Goal: Transaction & Acquisition: Purchase product/service

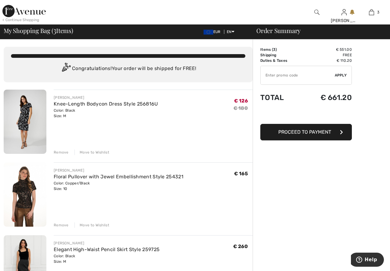
click at [24, 194] on img at bounding box center [25, 194] width 43 height 64
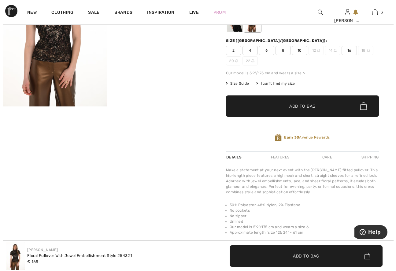
scroll to position [31, 0]
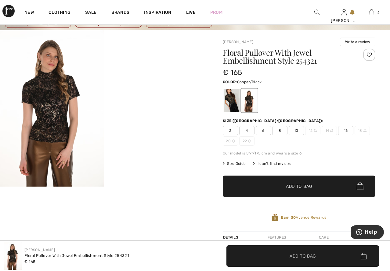
click at [56, 106] on img at bounding box center [52, 108] width 104 height 156
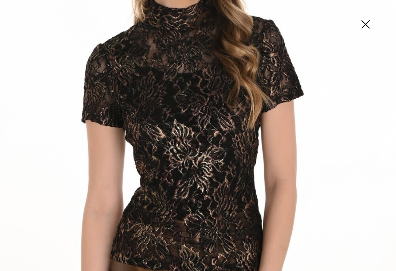
scroll to position [122, 0]
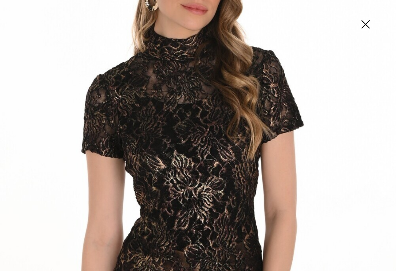
click at [364, 23] on img at bounding box center [365, 24] width 31 height 31
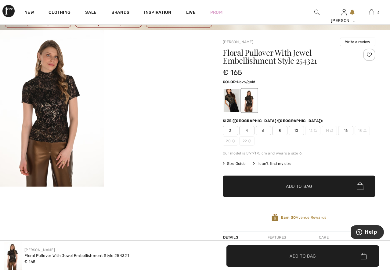
click at [234, 101] on div at bounding box center [232, 100] width 16 height 23
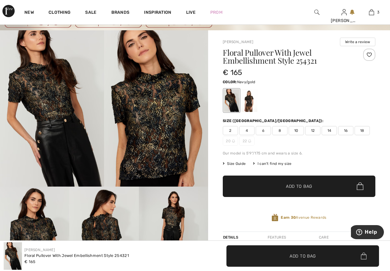
click at [138, 125] on img at bounding box center [156, 108] width 104 height 156
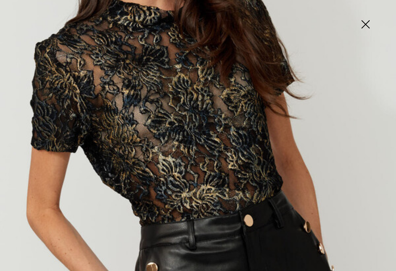
click at [363, 24] on img at bounding box center [365, 24] width 31 height 31
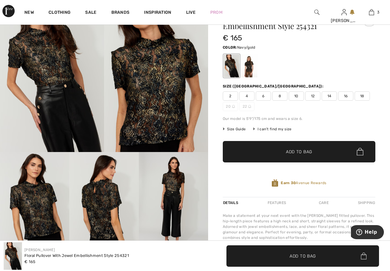
scroll to position [92, 0]
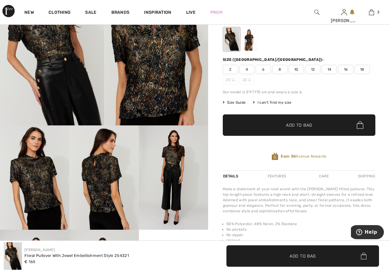
click at [156, 51] on img at bounding box center [156, 47] width 104 height 156
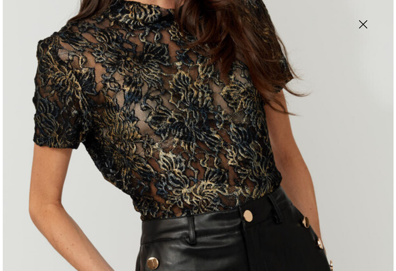
scroll to position [92, 0]
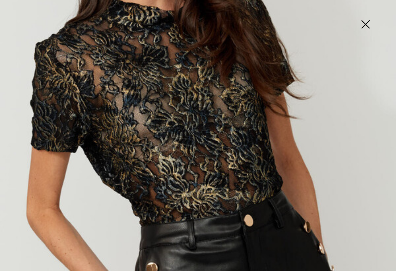
click at [367, 23] on img at bounding box center [365, 24] width 31 height 31
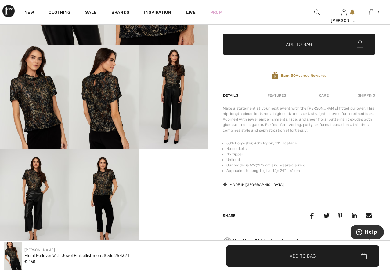
scroll to position [183, 0]
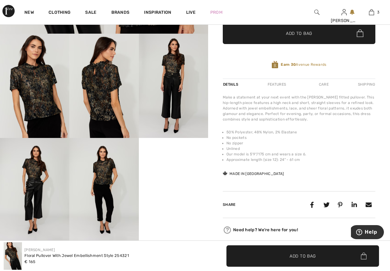
click at [104, 175] on img at bounding box center [103, 190] width 69 height 104
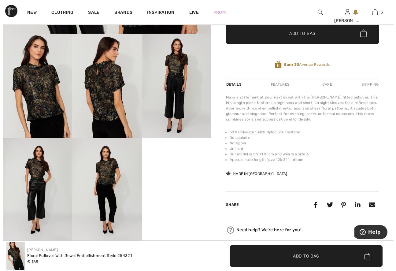
scroll to position [184, 0]
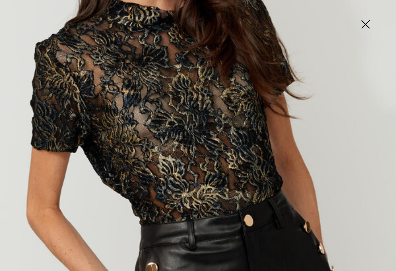
click at [366, 26] on img at bounding box center [365, 24] width 31 height 31
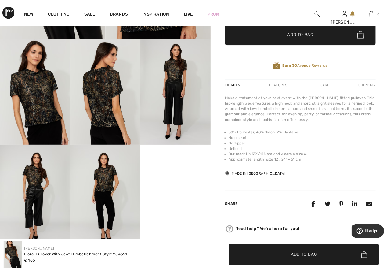
scroll to position [183, 0]
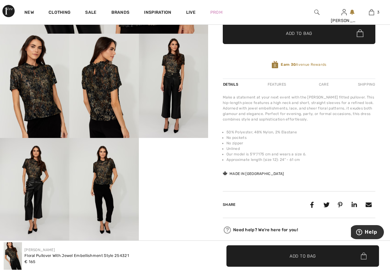
click at [100, 78] on img at bounding box center [103, 86] width 69 height 104
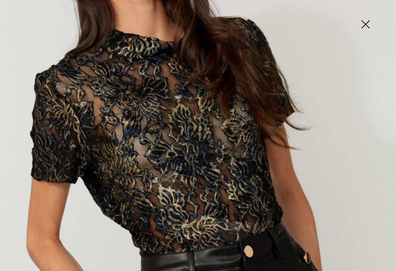
scroll to position [92, 0]
click at [363, 23] on img at bounding box center [365, 24] width 31 height 31
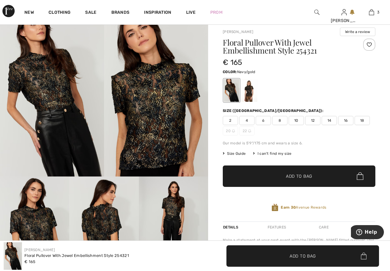
scroll to position [31, 0]
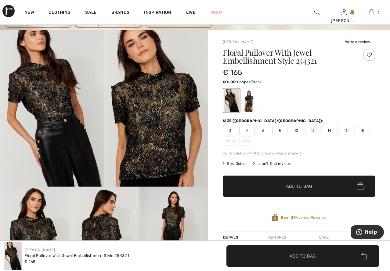
click at [246, 102] on div at bounding box center [250, 100] width 16 height 23
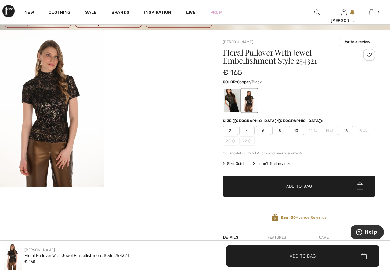
click at [61, 110] on img at bounding box center [52, 108] width 104 height 156
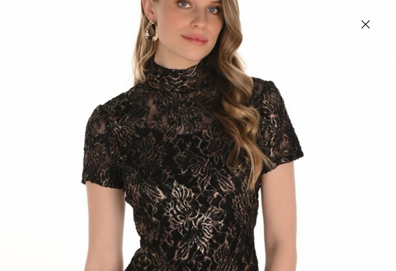
click at [363, 22] on img at bounding box center [365, 24] width 31 height 31
